Goal: Information Seeking & Learning: Learn about a topic

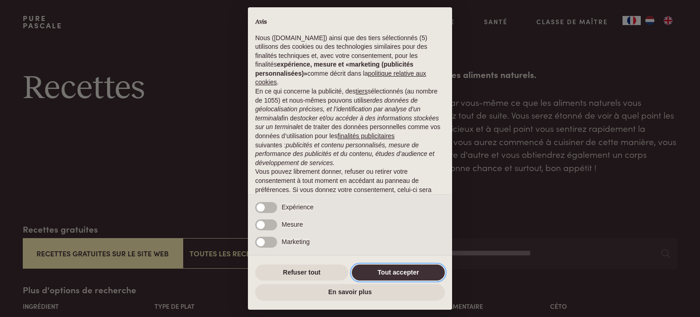
click at [385, 273] on button "Tout accepter" at bounding box center [398, 272] width 93 height 16
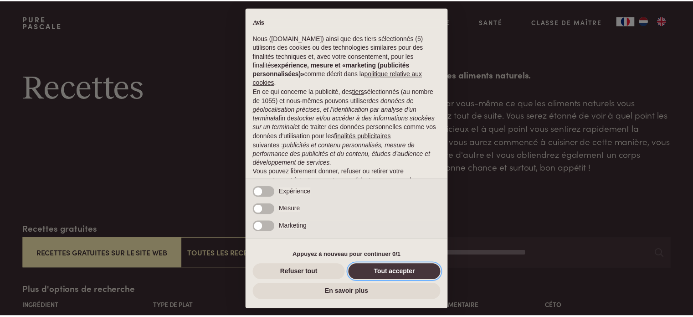
scroll to position [58, 0]
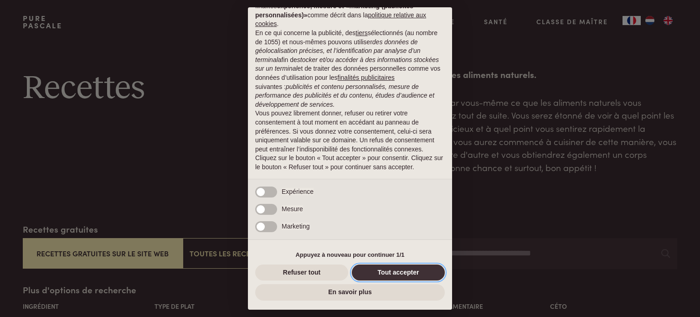
click at [393, 272] on button "Tout accepter" at bounding box center [398, 272] width 93 height 16
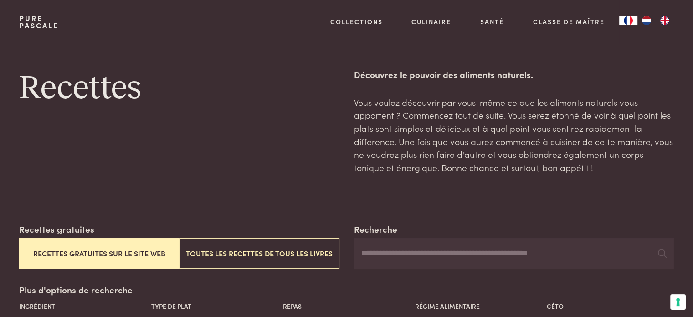
click at [76, 251] on button "Recettes gratuites sur le site web" at bounding box center [99, 253] width 160 height 31
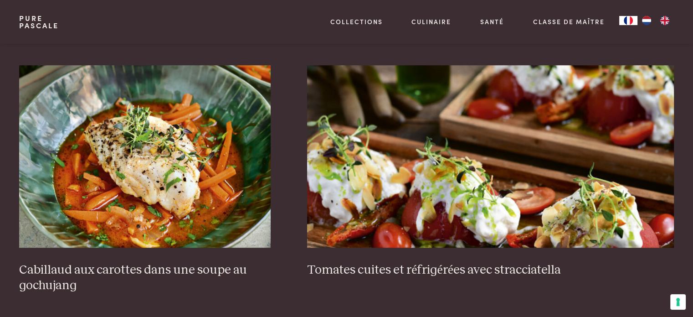
scroll to position [678, 0]
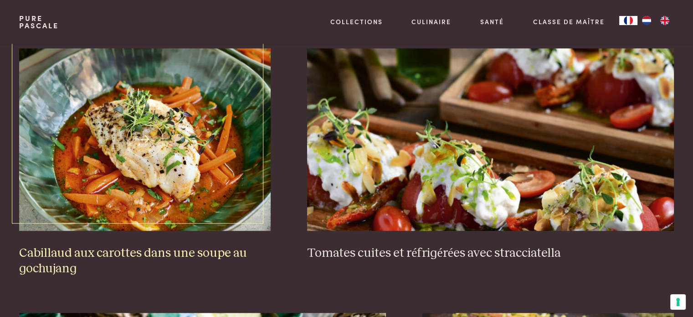
click at [67, 260] on h3 "Cabillaud aux carottes dans une soupe au gochujang" at bounding box center [145, 260] width 252 height 31
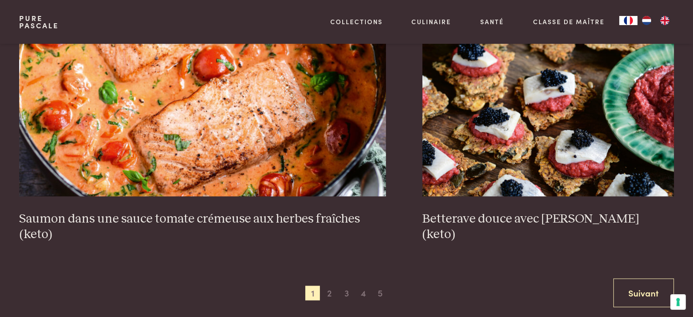
scroll to position [1727, 0]
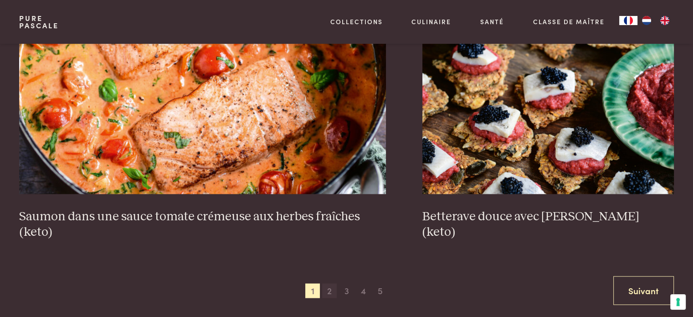
click at [332, 289] on span "2" at bounding box center [329, 290] width 15 height 15
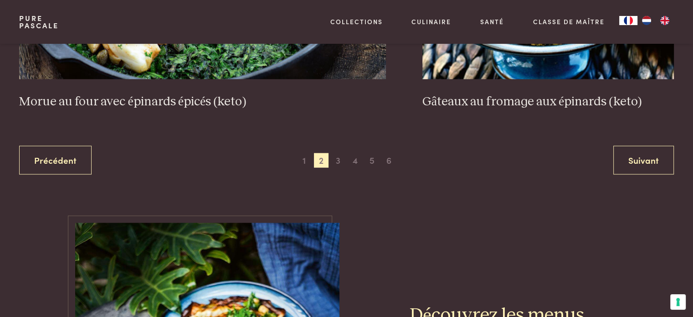
scroll to position [1864, 0]
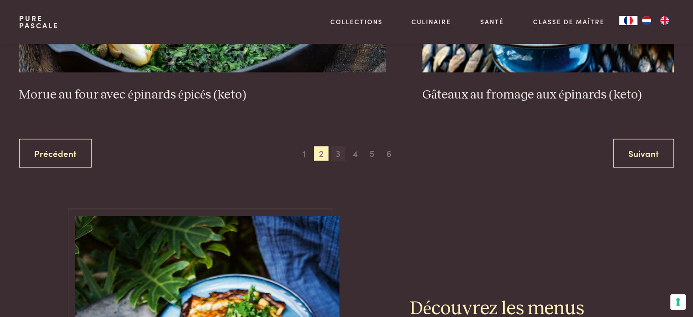
click at [339, 150] on span "3" at bounding box center [338, 153] width 15 height 15
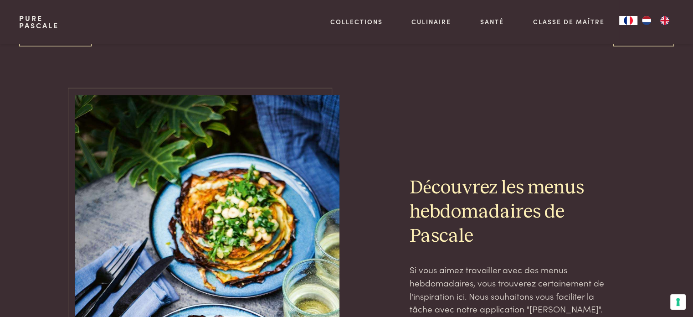
scroll to position [1864, 0]
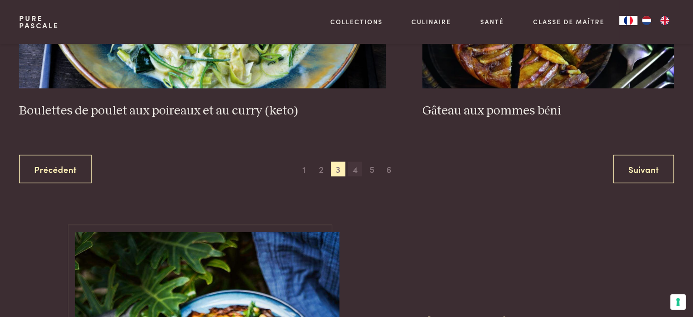
click at [354, 166] on span "4" at bounding box center [355, 169] width 15 height 15
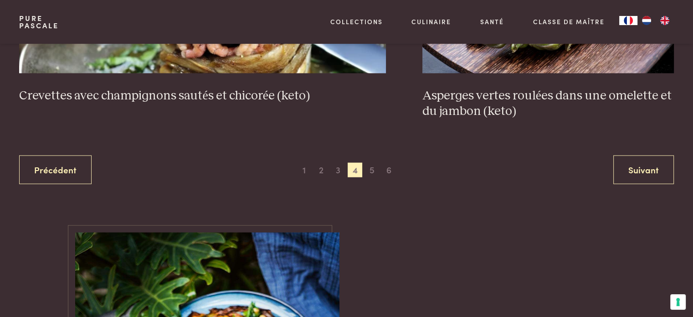
scroll to position [1909, 0]
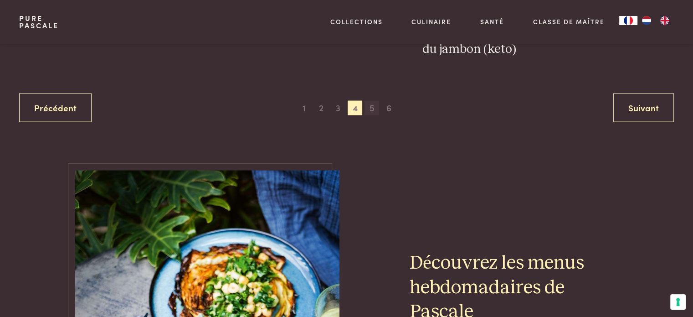
click at [371, 104] on span "5" at bounding box center [372, 108] width 15 height 15
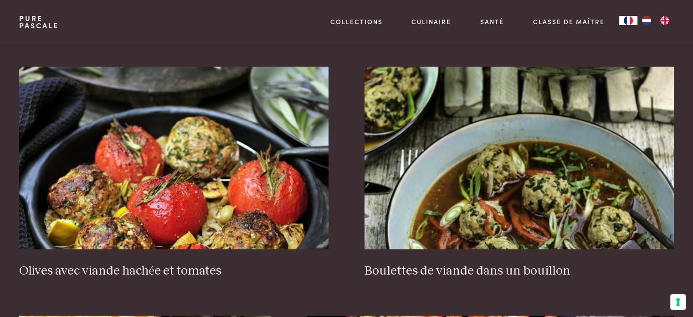
scroll to position [1180, 0]
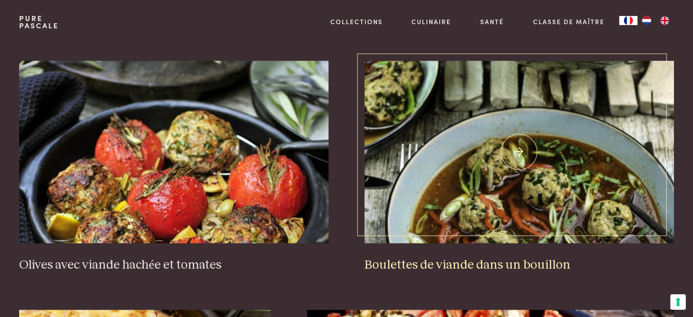
click at [514, 176] on img at bounding box center [519, 152] width 309 height 182
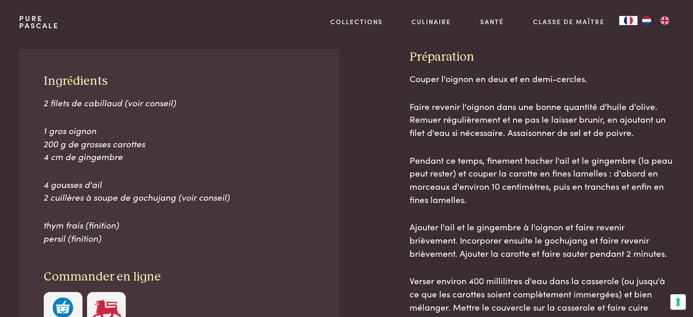
scroll to position [182, 0]
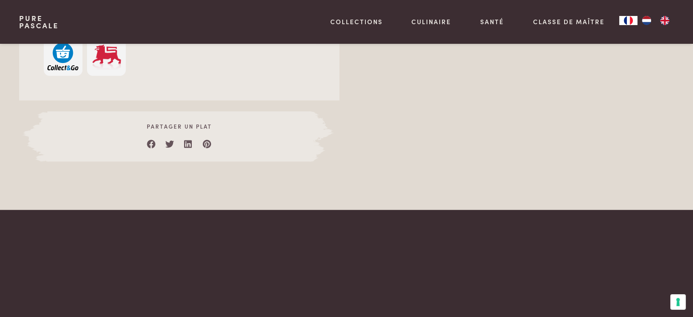
scroll to position [684, 0]
